Goal: Information Seeking & Learning: Learn about a topic

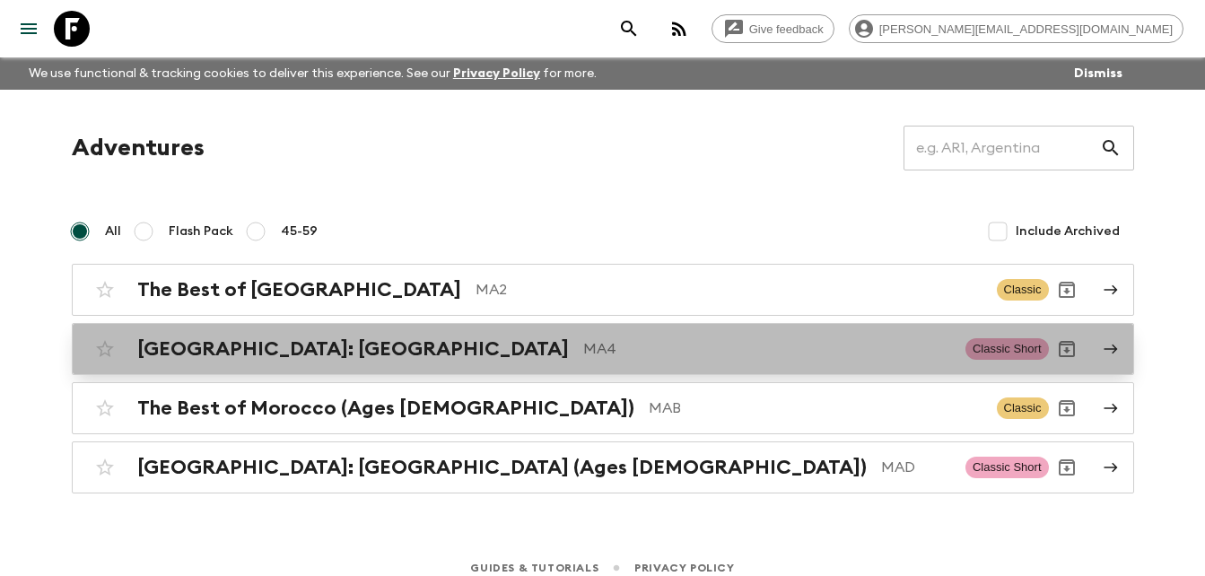
click at [315, 347] on h2 "[GEOGRAPHIC_DATA]: [GEOGRAPHIC_DATA]" at bounding box center [353, 348] width 432 height 23
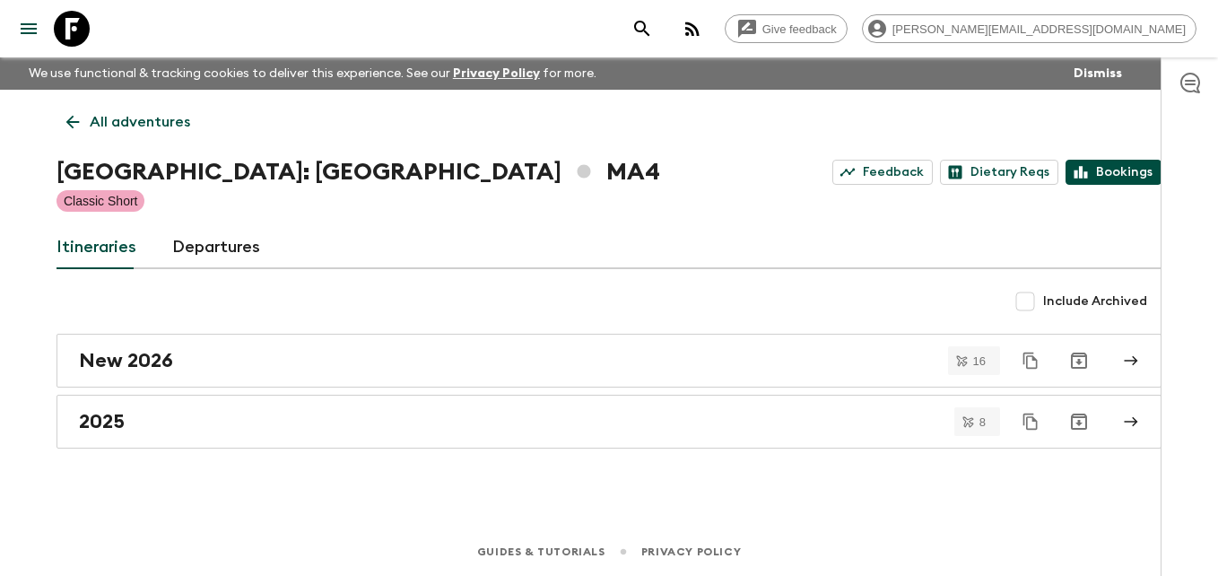
click at [1121, 170] on link "Bookings" at bounding box center [1114, 172] width 96 height 25
click at [65, 117] on icon at bounding box center [73, 122] width 20 height 20
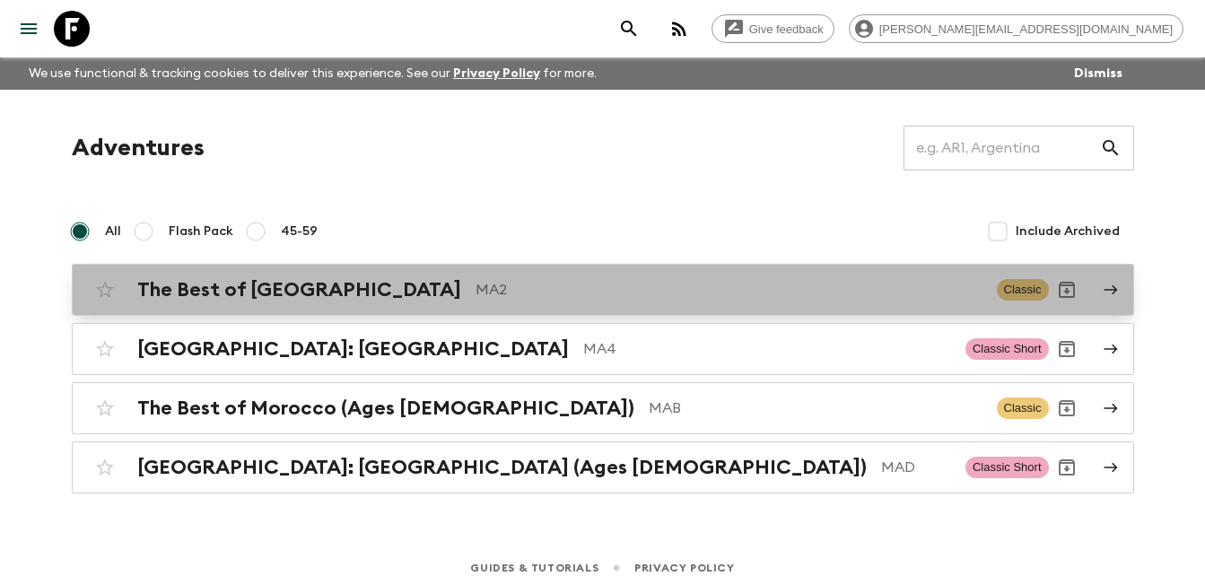
click at [286, 292] on h2 "The Best of [GEOGRAPHIC_DATA]" at bounding box center [299, 289] width 324 height 23
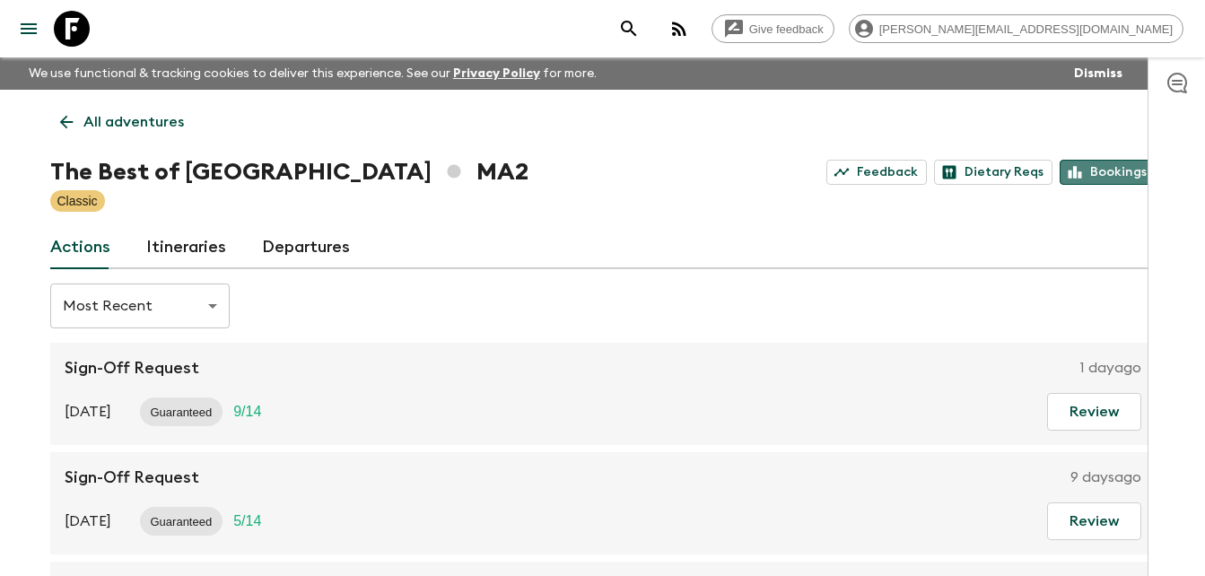
click at [1094, 181] on link "Bookings" at bounding box center [1108, 172] width 96 height 25
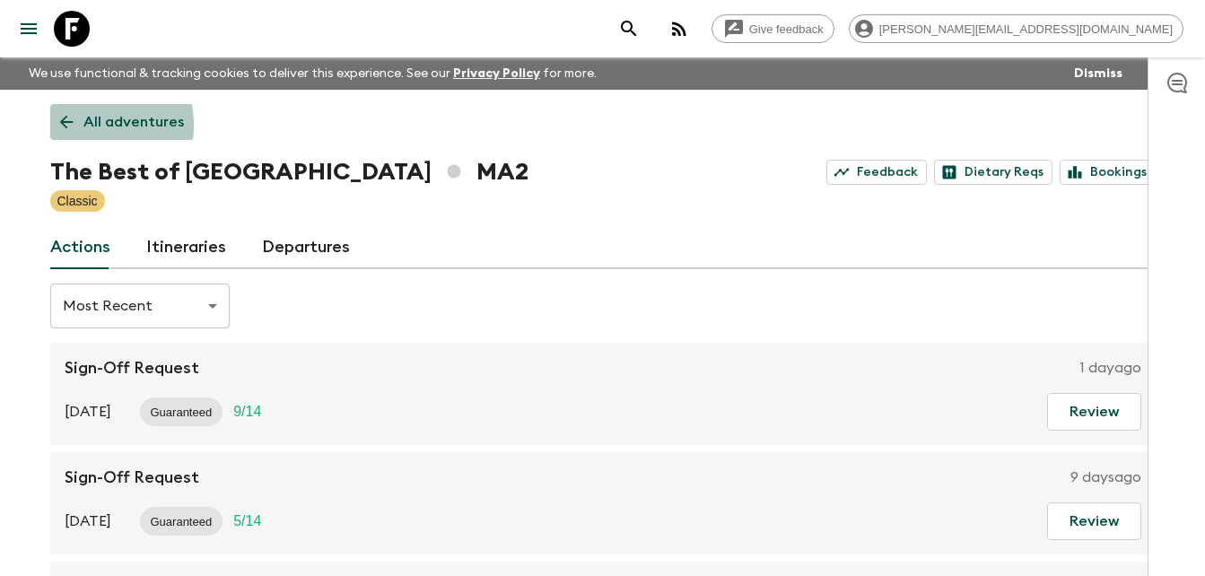
click at [63, 126] on icon at bounding box center [67, 122] width 20 height 20
